Goal: Information Seeking & Learning: Learn about a topic

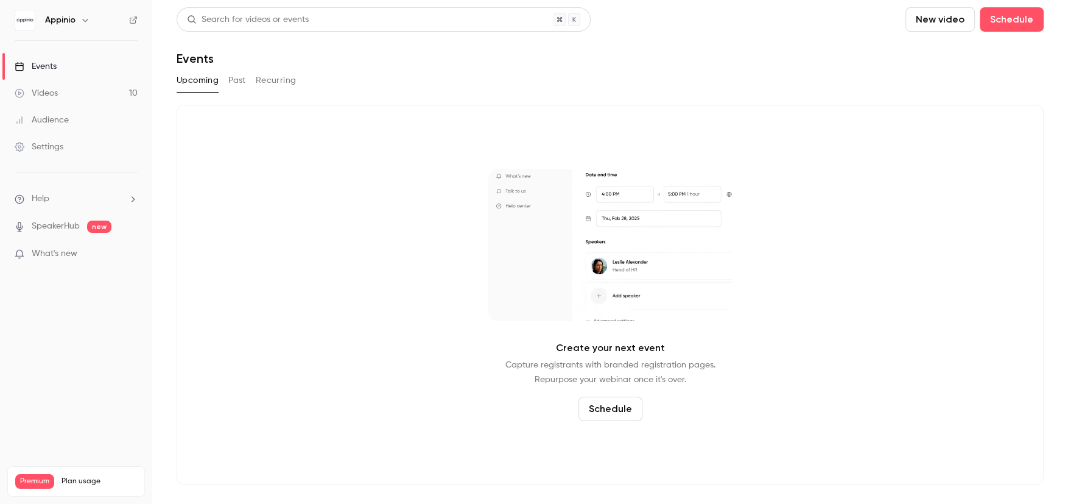
click at [69, 89] on link "Videos 10" at bounding box center [76, 93] width 152 height 27
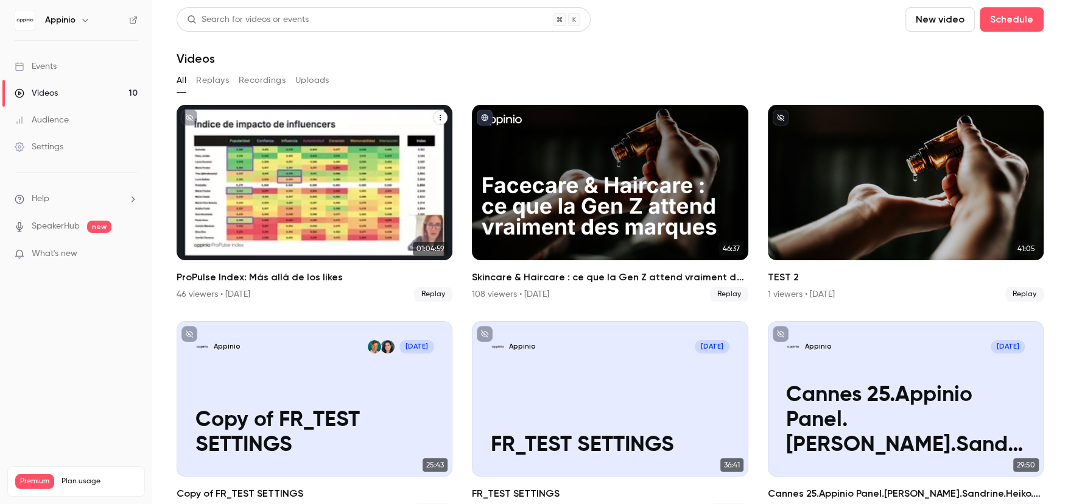
click at [334, 175] on div "ProPulse Index: Más allá de los likes" at bounding box center [315, 182] width 276 height 155
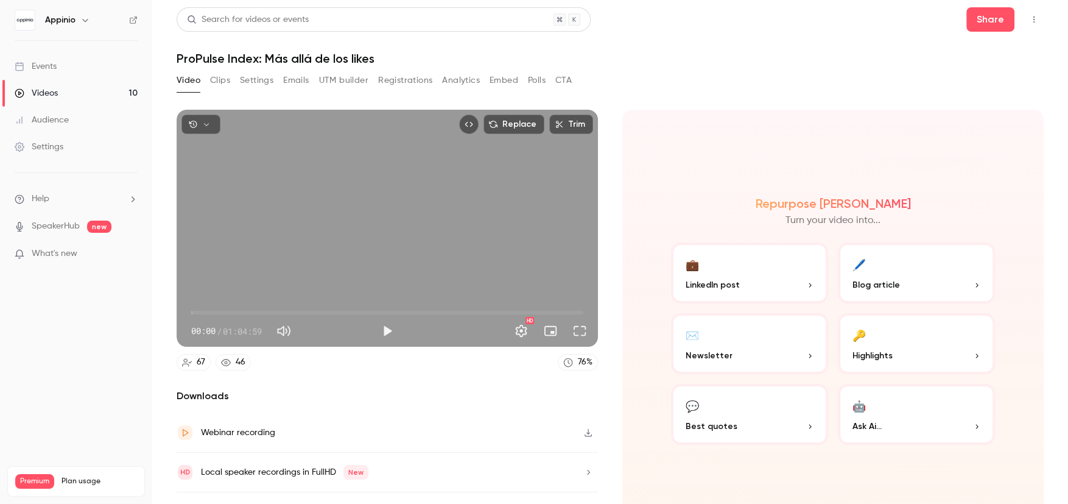
click at [454, 81] on button "Analytics" at bounding box center [461, 80] width 38 height 19
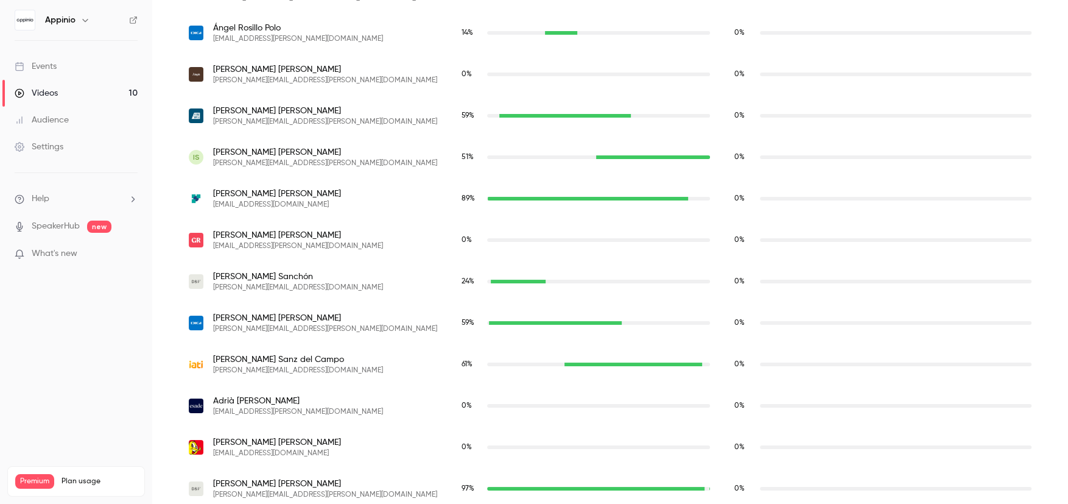
scroll to position [2781, 0]
